Goal: Transaction & Acquisition: Purchase product/service

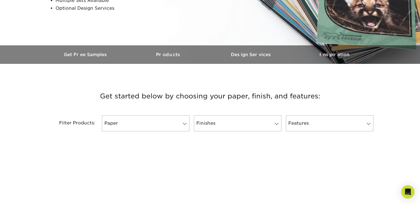
scroll to position [138, 0]
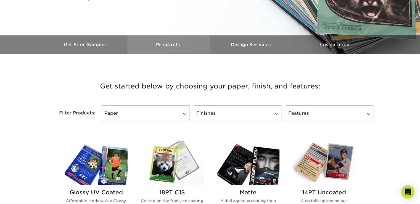
click at [165, 47] on h3 "Products" at bounding box center [168, 44] width 83 height 5
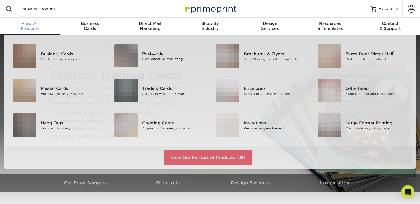
scroll to position [0, 0]
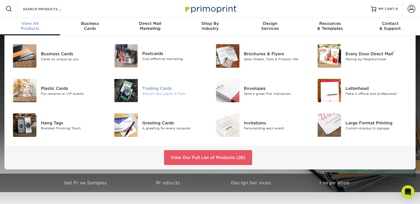
click at [159, 91] on div "Trading Cards" at bounding box center [174, 88] width 64 height 6
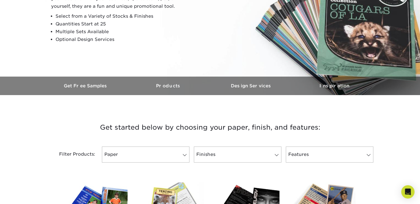
scroll to position [111, 0]
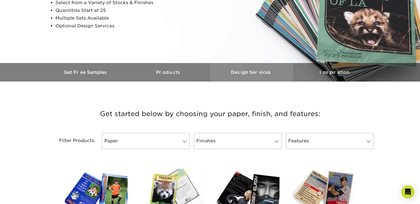
click at [248, 75] on h3 "Design Services" at bounding box center [251, 72] width 83 height 5
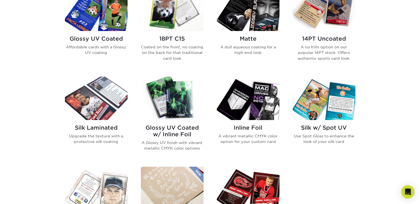
scroll to position [291, 0]
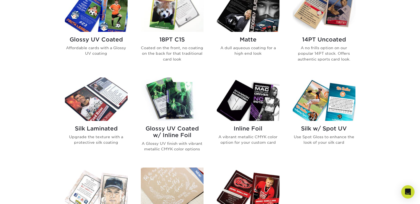
click at [326, 71] on div "14PT Uncoated A no frills option on our popular 14PT stock. Offers authentic sp…" at bounding box center [324, 51] width 63 height 39
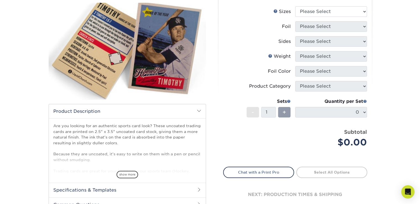
scroll to position [28, 0]
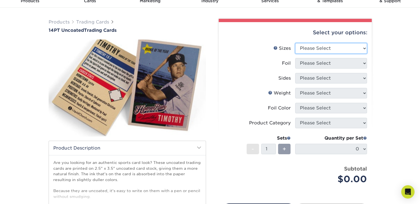
click at [361, 54] on select "Please Select 2.5" x 3.5"" at bounding box center [331, 48] width 72 height 11
select select "2.50x3.50"
click at [296, 54] on select "Please Select 2.5" x 3.5"" at bounding box center [331, 48] width 72 height 11
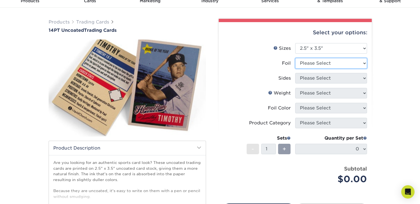
click at [360, 69] on select "Please Select Yes No" at bounding box center [331, 63] width 72 height 11
select select "0"
click at [296, 69] on select "Please Select Yes No" at bounding box center [331, 63] width 72 height 11
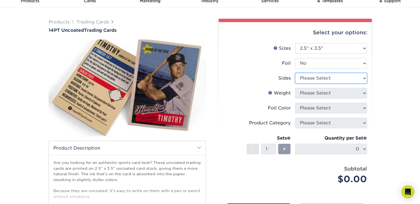
click at [364, 83] on select "Please Select Print Both Sides Print Front Only" at bounding box center [331, 78] width 72 height 11
select select "32d3c223-f82c-492b-b915-ba065a00862f"
click at [296, 83] on select "Please Select Print Both Sides Print Front Only" at bounding box center [331, 78] width 72 height 11
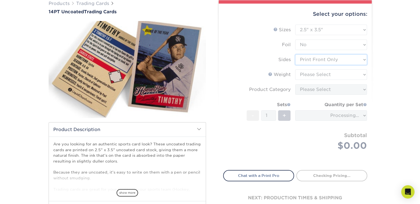
scroll to position [55, 0]
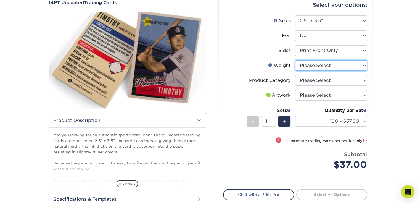
click at [360, 71] on select "Please Select 14PT Uncoated" at bounding box center [331, 65] width 72 height 11
select select "14PT Uncoated"
click at [296, 71] on select "Please Select 14PT Uncoated" at bounding box center [331, 65] width 72 height 11
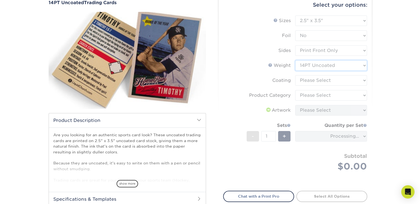
scroll to position [83, 0]
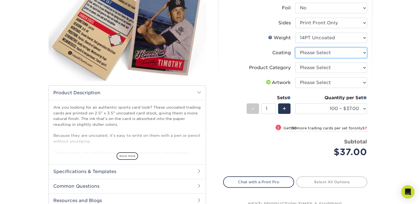
click at [362, 58] on select at bounding box center [331, 53] width 72 height 11
click at [374, 85] on div "Select your options: Sizes Help Sizes Please Select 2.5" x 3.5" Foil Yes" at bounding box center [293, 95] width 166 height 262
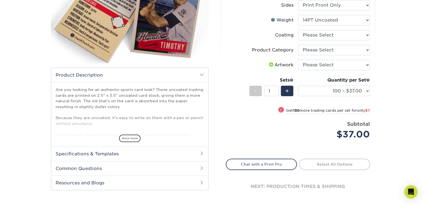
scroll to position [111, 0]
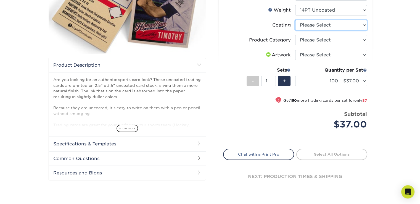
click at [361, 30] on select at bounding box center [331, 25] width 72 height 11
click at [296, 30] on select at bounding box center [331, 25] width 72 height 11
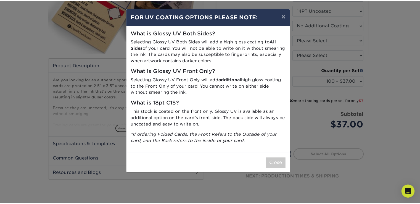
scroll to position [0, 0]
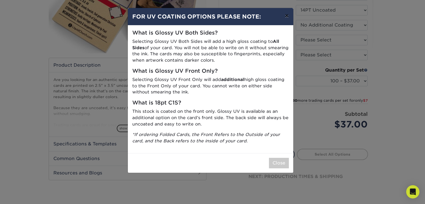
click at [282, 18] on button "×" at bounding box center [286, 15] width 13 height 15
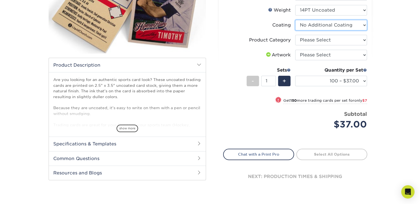
click at [362, 30] on select at bounding box center [331, 25] width 72 height 11
select select "-1"
click at [296, 30] on select at bounding box center [331, 25] width 72 height 11
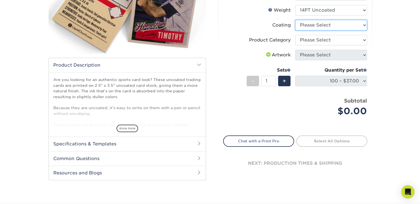
select select
click at [362, 45] on select "Please Select Trading Cards" at bounding box center [331, 40] width 72 height 11
select select "c2f9bce9-36c2-409d-b101-c29d9d031e18"
click at [296, 45] on select "Please Select Trading Cards" at bounding box center [331, 40] width 72 height 11
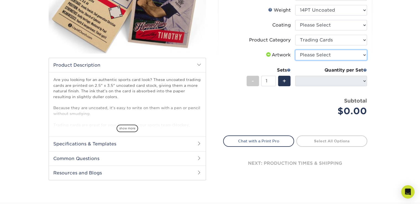
click at [361, 60] on select "Please Select I will upload files I need a design - $100" at bounding box center [331, 55] width 72 height 11
select select "upload"
click at [296, 60] on select "Please Select I will upload files I need a design - $100" at bounding box center [331, 55] width 72 height 11
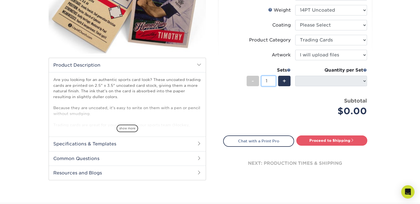
click at [272, 86] on input "1" at bounding box center [268, 81] width 15 height 11
click at [287, 97] on li "Sets - 20 + Quantity per Set 100 – $37.00 250 – $44.00 500 – $47.00 1000 – $74.…" at bounding box center [296, 81] width 144 height 32
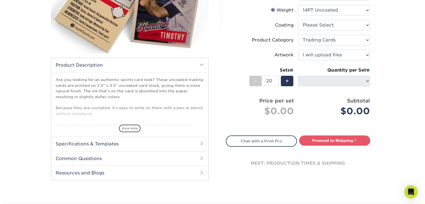
scroll to position [111, 0]
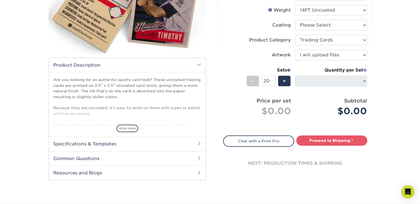
click at [363, 72] on span at bounding box center [365, 70] width 4 height 4
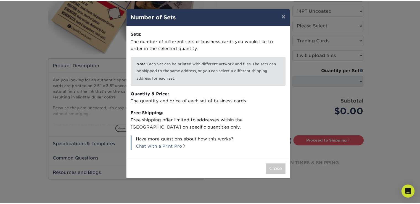
scroll to position [0, 0]
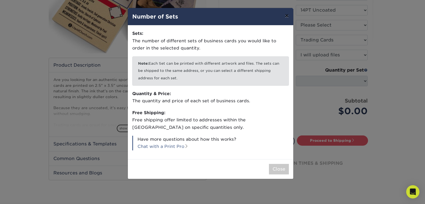
click at [283, 20] on button "×" at bounding box center [286, 15] width 13 height 15
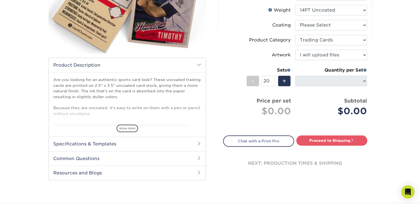
click at [379, 127] on div "Products Trading Cards 14PT Uncoated Trading Cards show more Templates" at bounding box center [210, 63] width 420 height 277
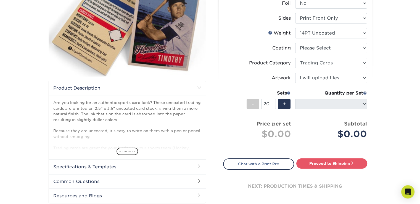
scroll to position [138, 0]
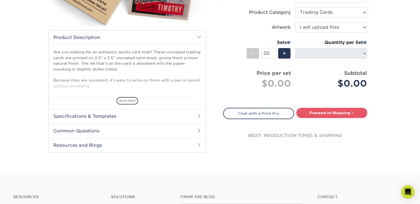
click at [362, 65] on div "Quantity per Set 100 – $37.00 250 – $44.00 500 – $47.00 1000 – $74.00 2500 – $1…" at bounding box center [331, 52] width 72 height 26
click at [272, 59] on input "20" at bounding box center [268, 53] width 15 height 11
type input "2"
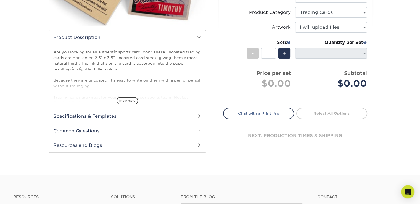
click at [297, 90] on div "Subtotal $0.00" at bounding box center [331, 79] width 72 height 21
click at [267, 59] on input "number" at bounding box center [268, 53] width 15 height 11
click at [302, 69] on li "Sets - 1 + Quantity per Set 100 – $37.00 250 – $44.00 500 – $47.00 1000 – $74.0…" at bounding box center [296, 53] width 144 height 32
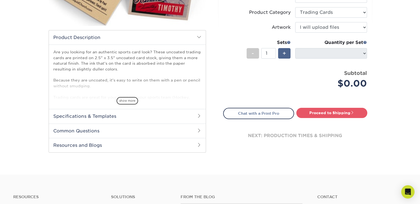
click at [281, 59] on div "+" at bounding box center [284, 53] width 12 height 11
type input "2"
click at [281, 90] on div "$0.00" at bounding box center [260, 83] width 64 height 13
click at [303, 65] on div "Quantity per Set 100 – $37.00 250 – $44.00 500 – $47.00 1000 – $74.00 2500 – $1…" at bounding box center [331, 52] width 72 height 26
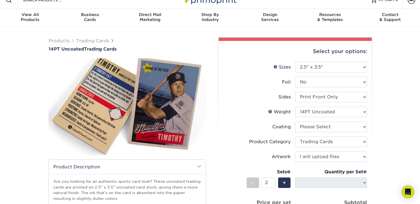
scroll to position [0, 0]
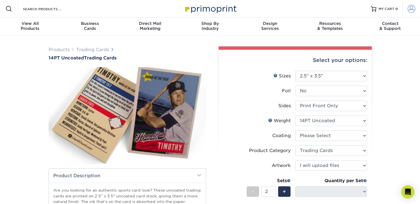
click at [409, 12] on span at bounding box center [412, 9] width 8 height 8
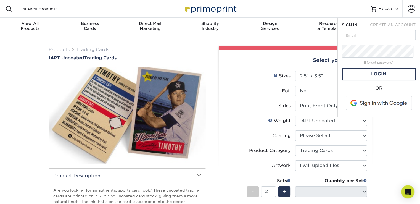
click at [387, 170] on div "Products Trading Cards 14PT Uncoated Trading Cards show more Templates" at bounding box center [210, 173] width 420 height 277
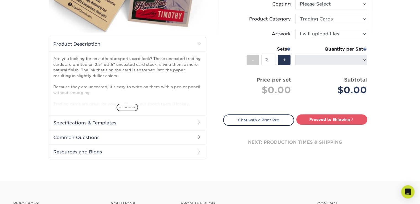
scroll to position [138, 0]
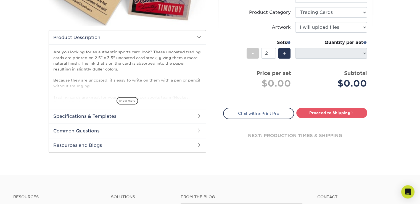
click at [335, 46] on div "Quantity per Set" at bounding box center [331, 42] width 72 height 7
click at [324, 46] on div "Quantity per Set" at bounding box center [331, 42] width 72 height 7
click at [311, 69] on li "Sets - 2 + Quantity per Set 100 – $37.00 250 – $44.00 500 – $47.00 1000 – $74.0…" at bounding box center [296, 53] width 144 height 32
click at [363, 33] on select "Please Select I will upload files I need a design - $100" at bounding box center [331, 27] width 72 height 11
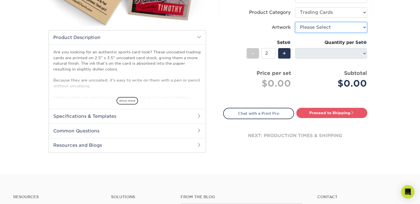
click at [296, 33] on select "Please Select I will upload files I need a design - $100" at bounding box center [331, 27] width 72 height 11
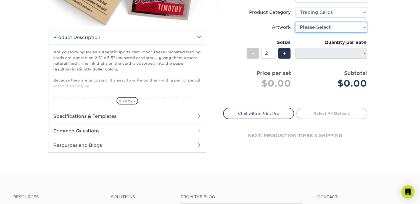
click at [362, 33] on select "Please Select I will upload files I need a design - $100" at bounding box center [331, 27] width 72 height 11
select select "upload"
click at [296, 33] on select "Please Select I will upload files I need a design - $100" at bounding box center [331, 27] width 72 height 11
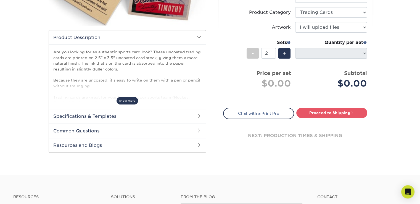
click at [125, 104] on span "show more" at bounding box center [128, 100] width 22 height 7
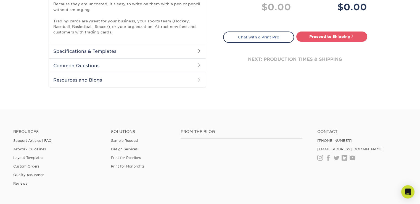
scroll to position [221, 0]
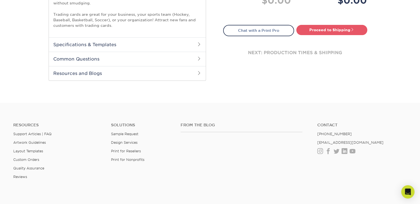
click at [198, 46] on span at bounding box center [199, 44] width 4 height 4
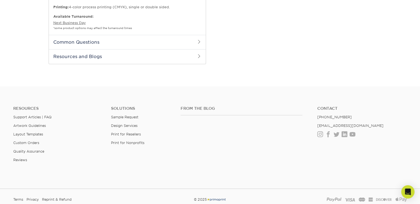
scroll to position [304, 0]
click at [197, 43] on span at bounding box center [199, 41] width 4 height 4
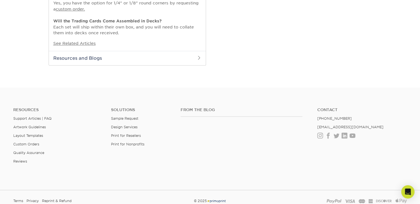
scroll to position [442, 0]
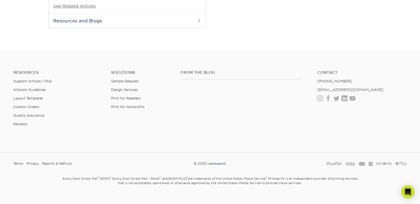
click at [197, 23] on span at bounding box center [199, 20] width 4 height 4
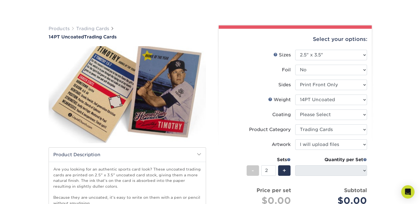
scroll to position [55, 0]
